Goal: Download file/media

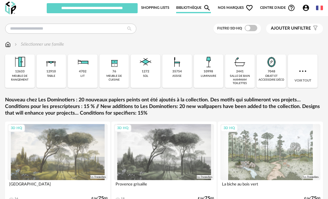
click at [191, 7] on link "Bibliothèque Magnify icon" at bounding box center [193, 8] width 35 height 11
click at [191, 4] on link "Bibliothèque Magnify icon" at bounding box center [193, 8] width 35 height 11
click at [185, 7] on link "Bibliothèque Magnify icon" at bounding box center [193, 8] width 35 height 11
click at [306, 7] on icon "Account Circle icon" at bounding box center [306, 8] width 8 height 8
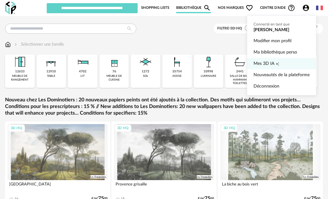
click at [268, 66] on span "Mes 3D IA" at bounding box center [263, 63] width 21 height 11
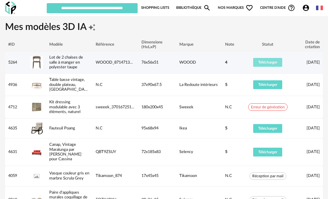
click at [268, 61] on span "Télécharger" at bounding box center [267, 63] width 19 height 4
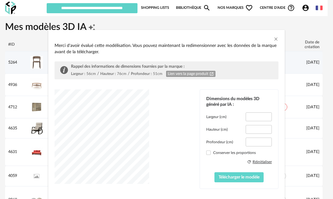
type input "****"
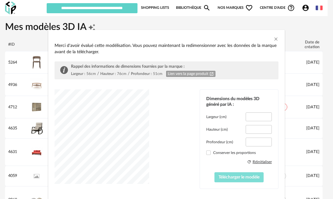
drag, startPoint x: 225, startPoint y: 177, endPoint x: 233, endPoint y: 178, distance: 7.3
click at [225, 178] on span "Télécharger le modèle" at bounding box center [239, 177] width 41 height 4
